Goal: Task Accomplishment & Management: Manage account settings

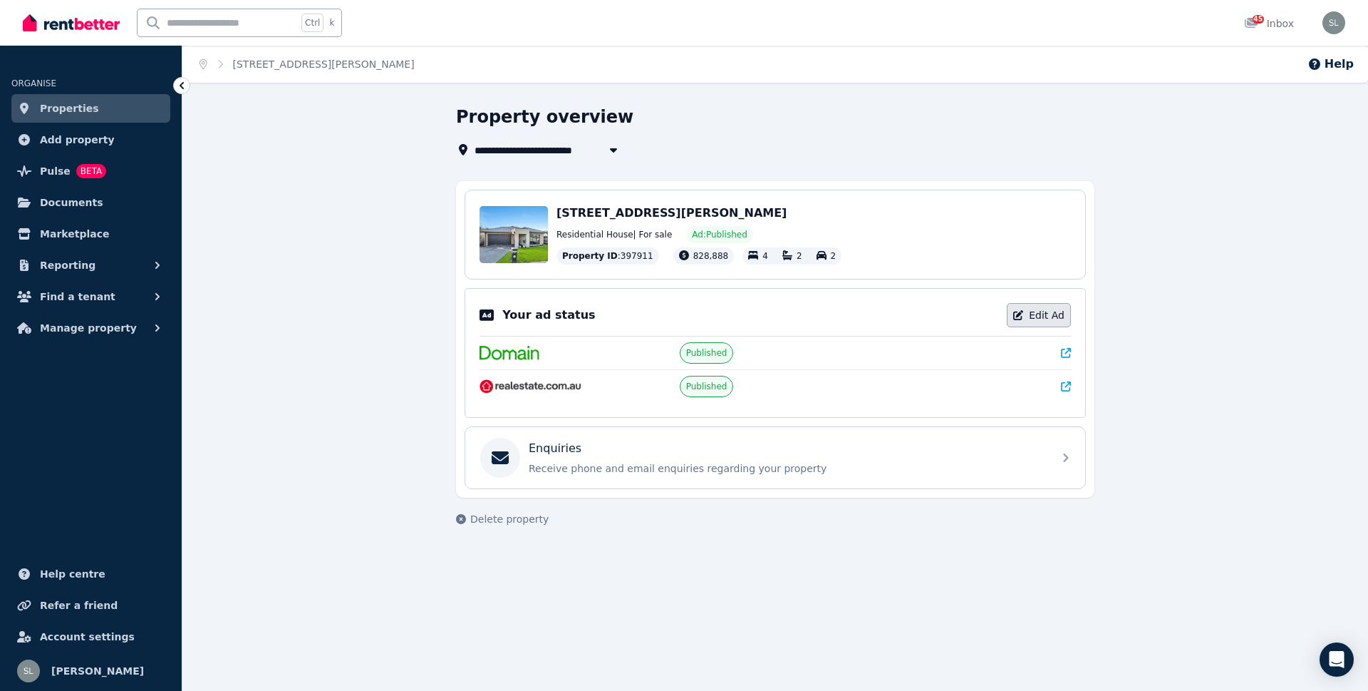
click at [1034, 313] on link "Edit Ad" at bounding box center [1039, 315] width 64 height 24
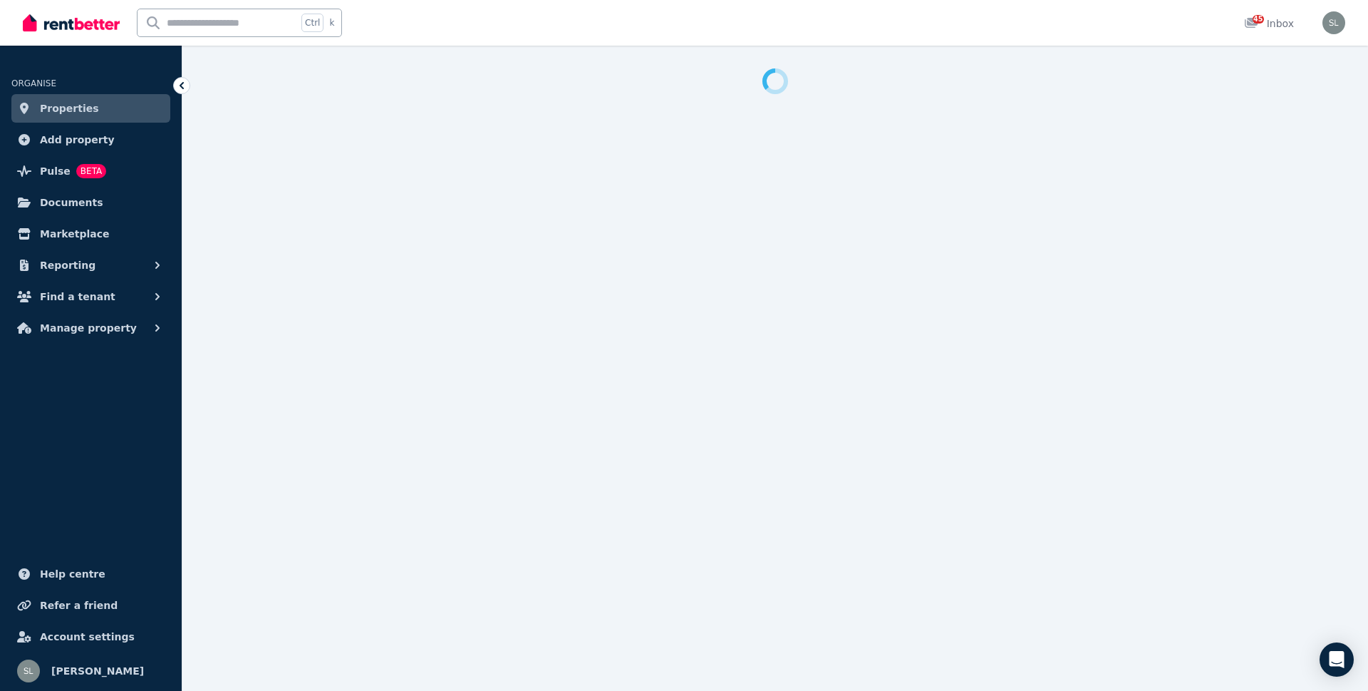
select select "**********"
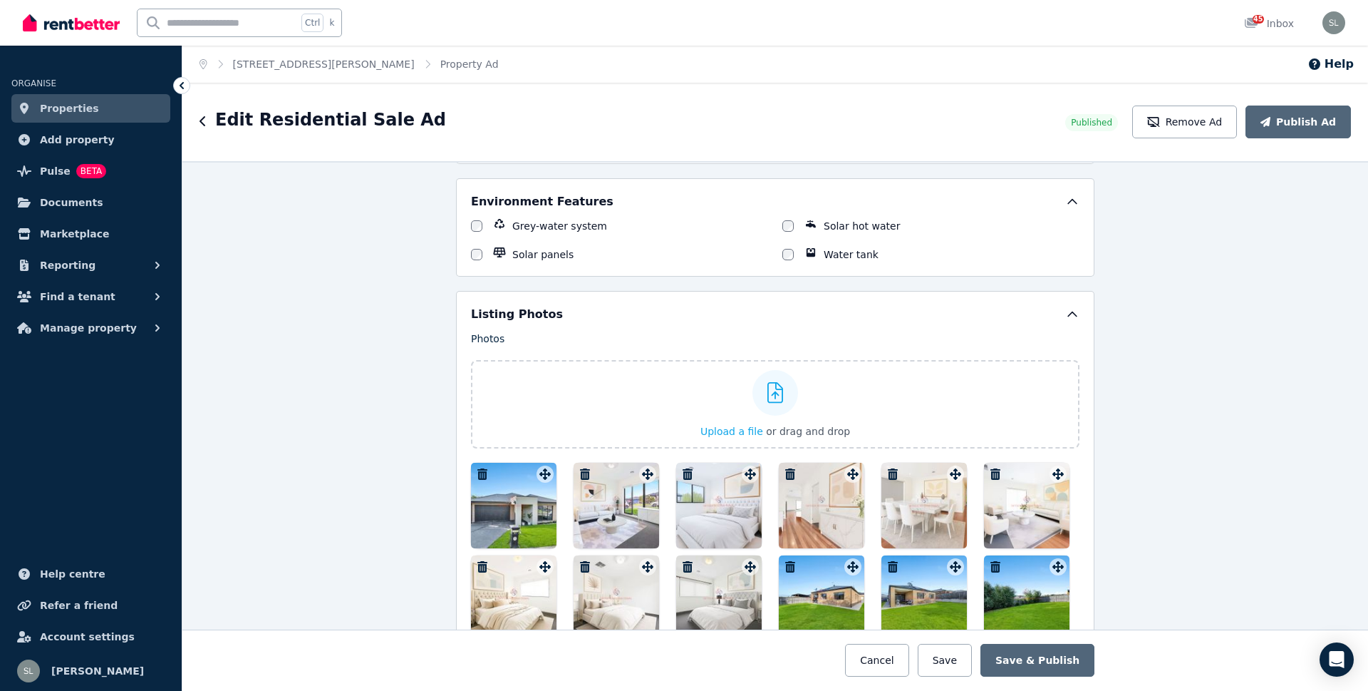
scroll to position [1497, 0]
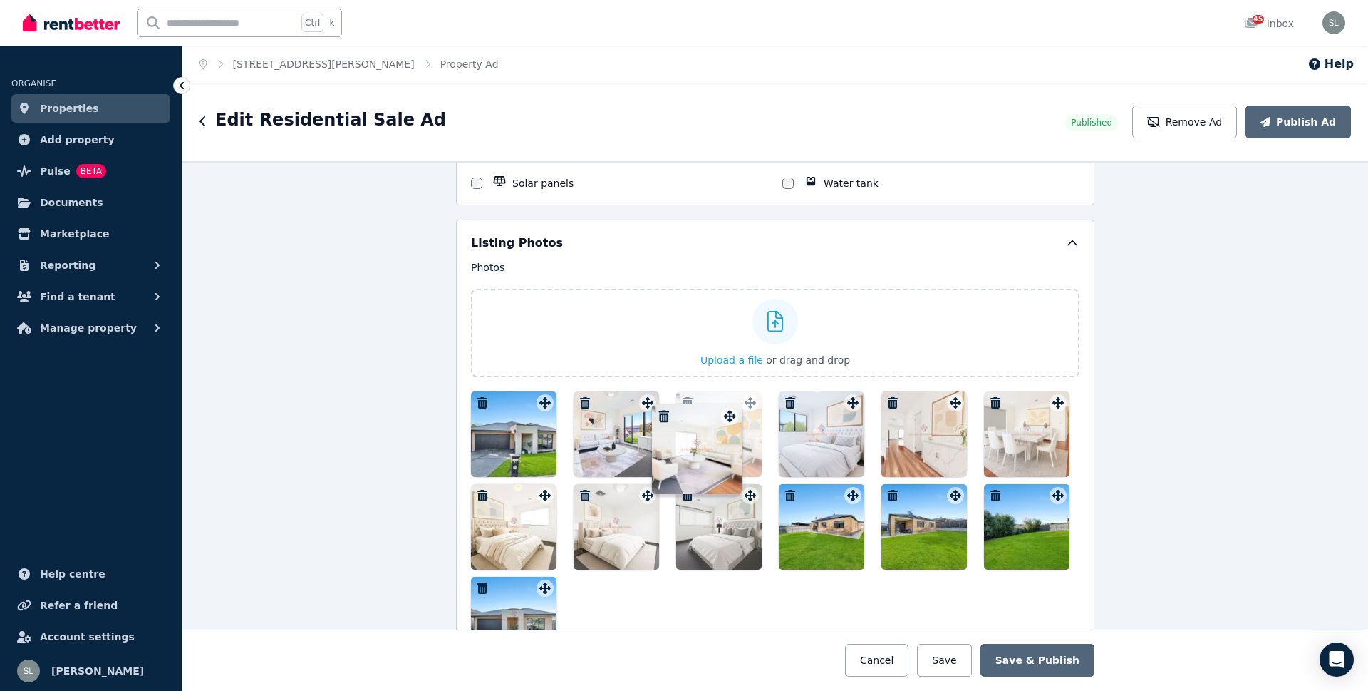
drag, startPoint x: 1054, startPoint y: 406, endPoint x: 730, endPoint y: 407, distance: 324.3
click at [730, 407] on div "Photos Upload a file or drag and drop To pick up a draggable item, press the sp…" at bounding box center [775, 461] width 609 height 402
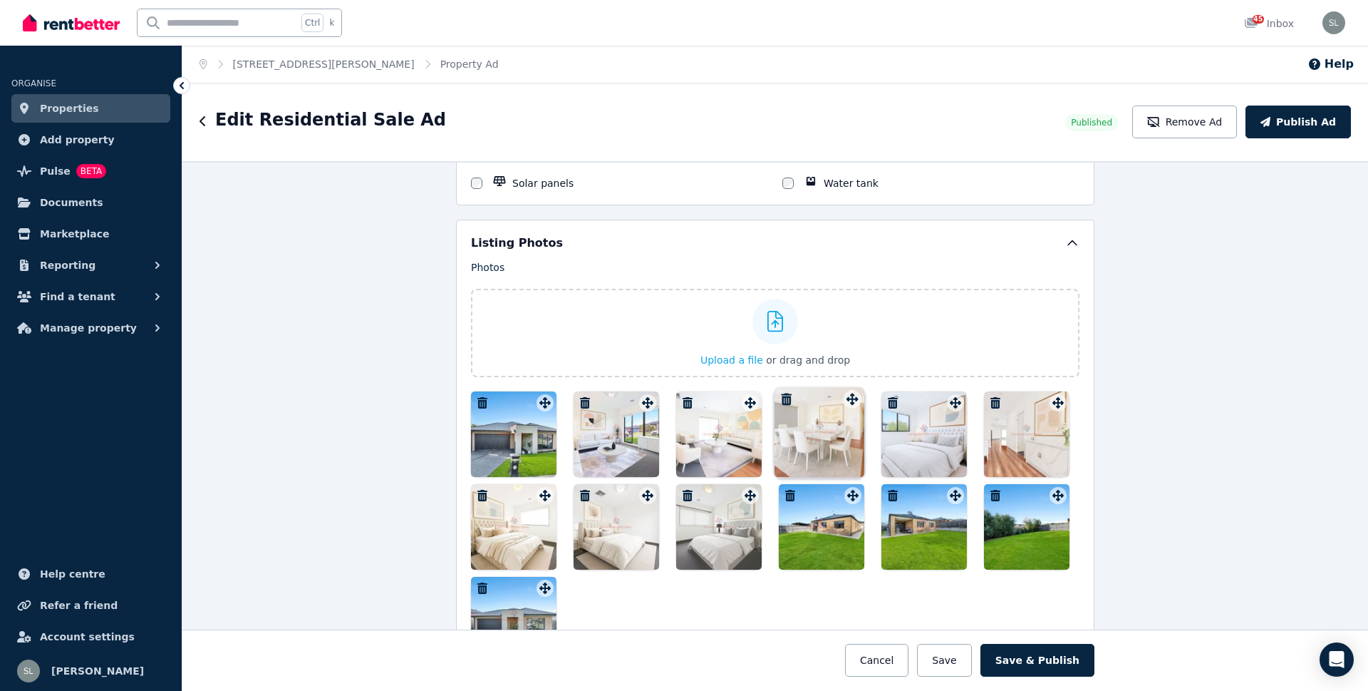
drag, startPoint x: 1046, startPoint y: 402, endPoint x: 845, endPoint y: 386, distance: 202.3
click at [845, 386] on div "Photos Upload a file or drag and drop To pick up a draggable item, press the sp…" at bounding box center [775, 461] width 609 height 402
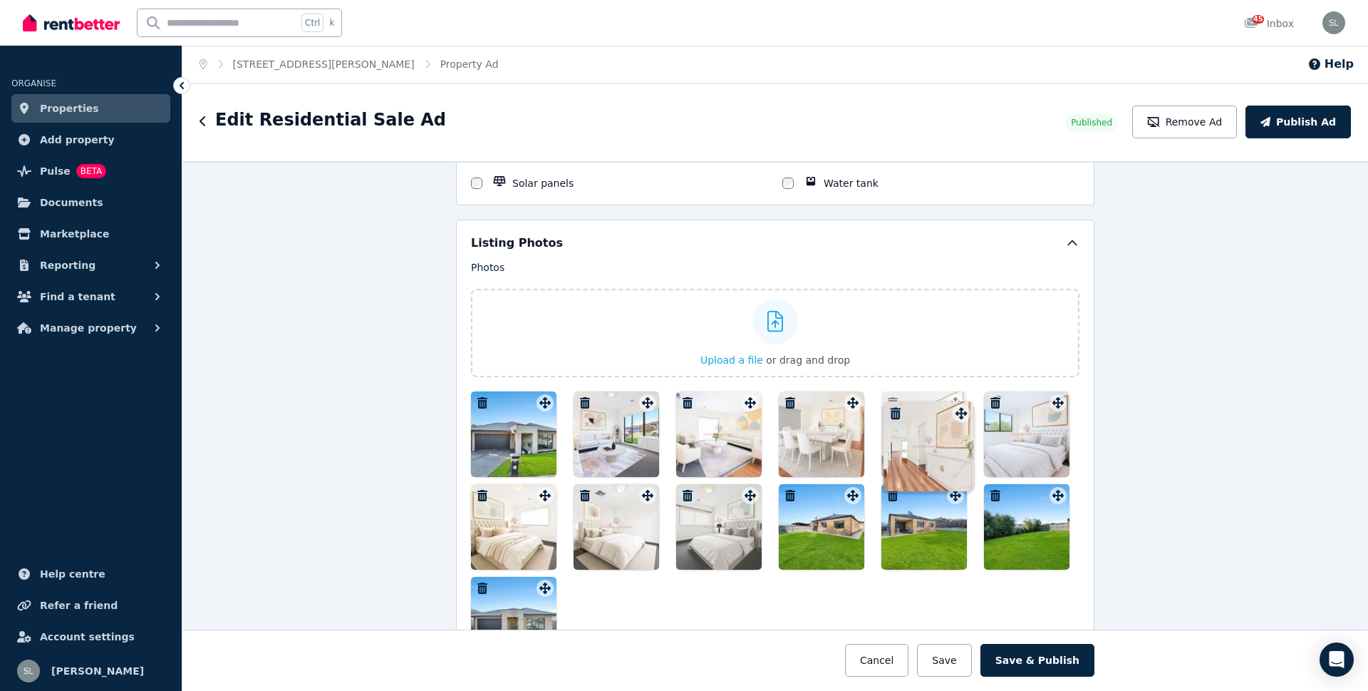
drag, startPoint x: 1056, startPoint y: 408, endPoint x: 964, endPoint y: 406, distance: 92.7
click at [964, 406] on div "Photos Upload a file or drag and drop To pick up a draggable item, press the sp…" at bounding box center [775, 461] width 609 height 402
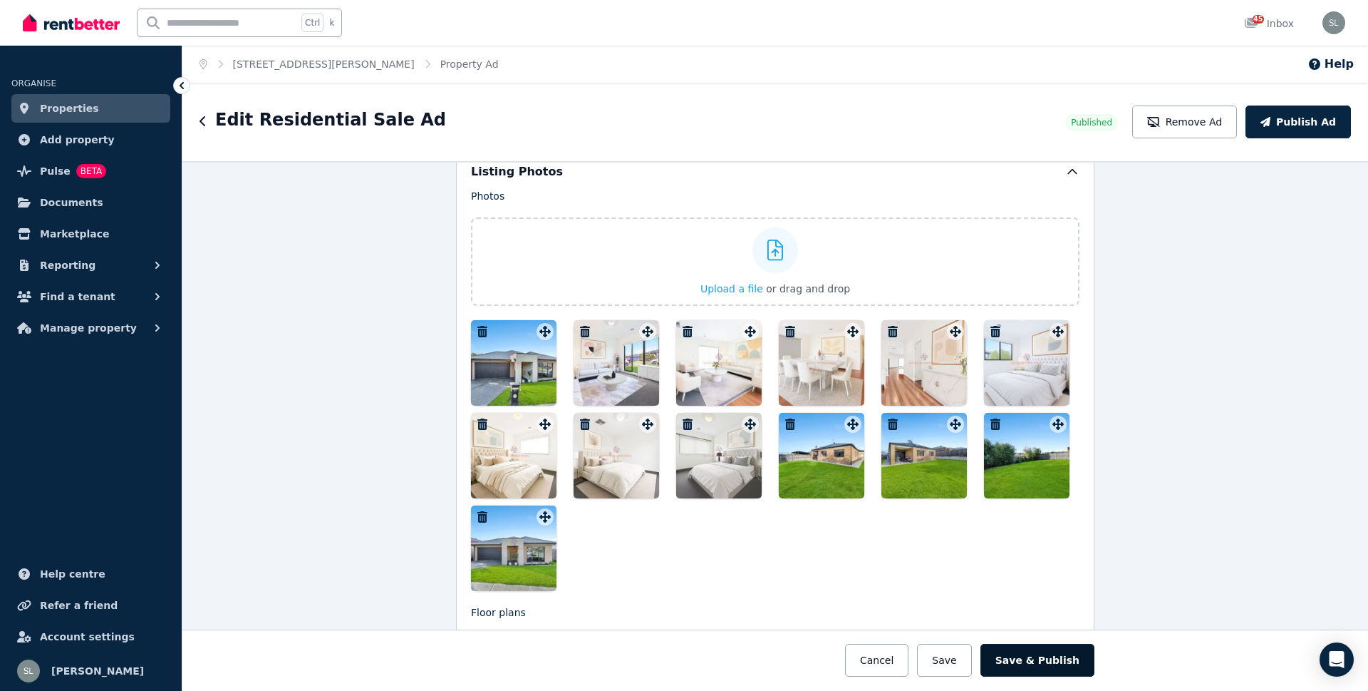
click at [1045, 653] on button "Save & Publish" at bounding box center [1038, 660] width 114 height 33
